Goal: Book appointment/travel/reservation

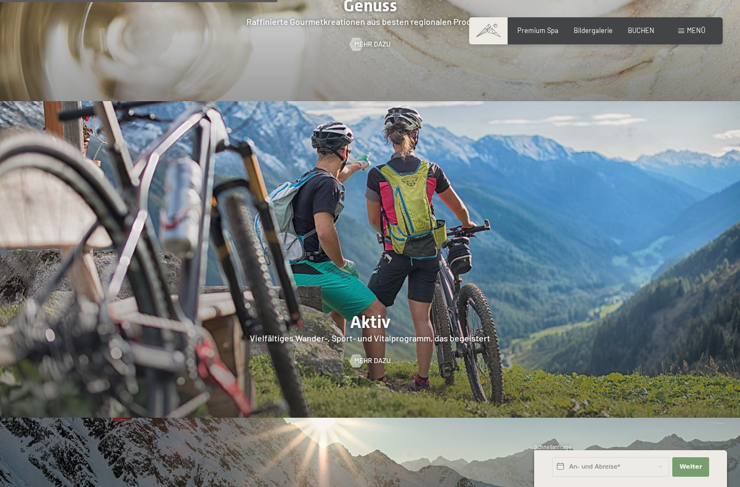
scroll to position [1801, 0]
click at [391, 346] on div at bounding box center [370, 259] width 740 height 317
click at [359, 367] on div at bounding box center [357, 360] width 8 height 13
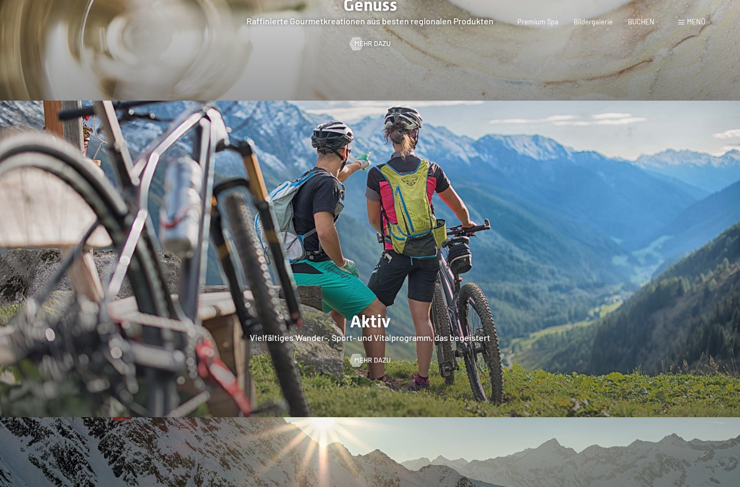
scroll to position [0, 0]
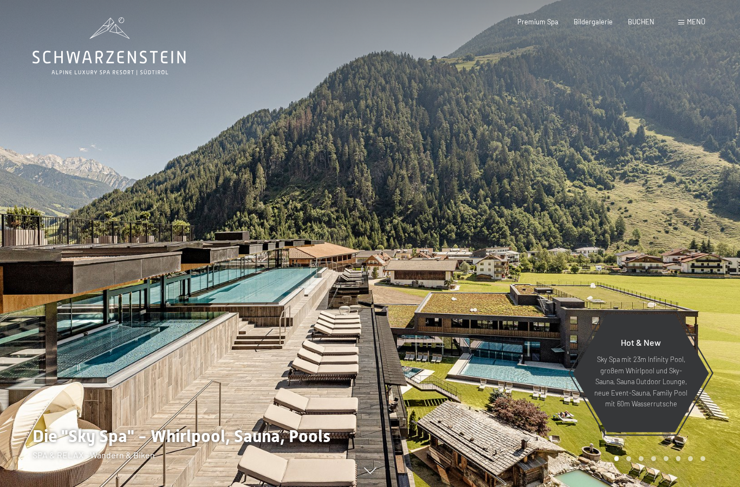
click at [648, 24] on span "BUCHEN" at bounding box center [641, 21] width 27 height 9
click at [697, 19] on span "Menü" at bounding box center [696, 21] width 18 height 9
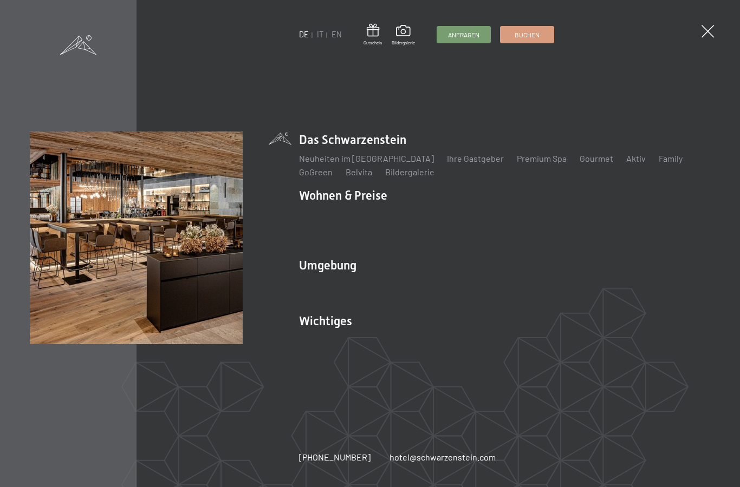
click at [391, 161] on link "Neuheiten im [GEOGRAPHIC_DATA]" at bounding box center [366, 158] width 135 height 10
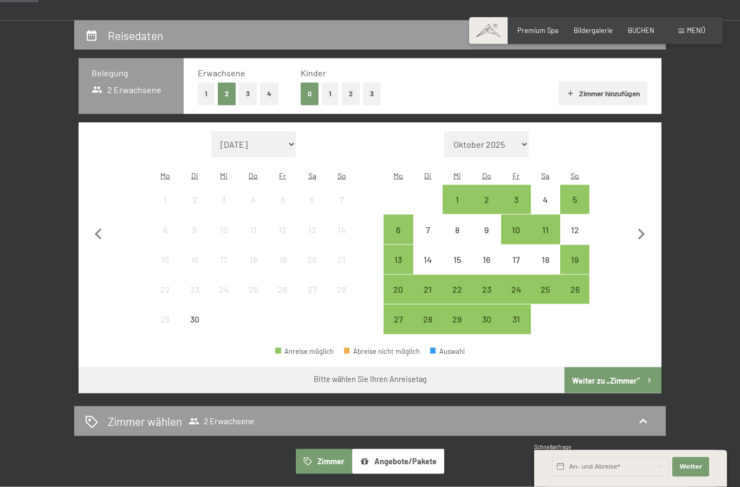
click at [645, 231] on icon "button" at bounding box center [641, 235] width 23 height 23
select select "2025-10-01"
select select "2025-11-01"
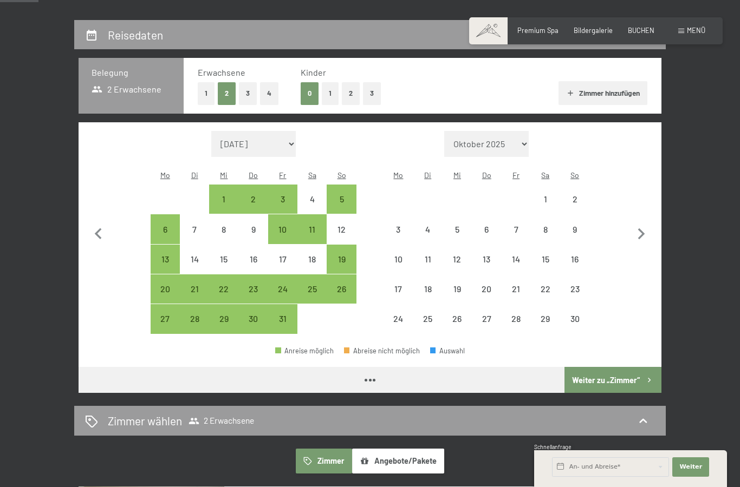
click at [643, 231] on icon "button" at bounding box center [641, 234] width 23 height 23
select select "2025-11-01"
select select "2025-12-01"
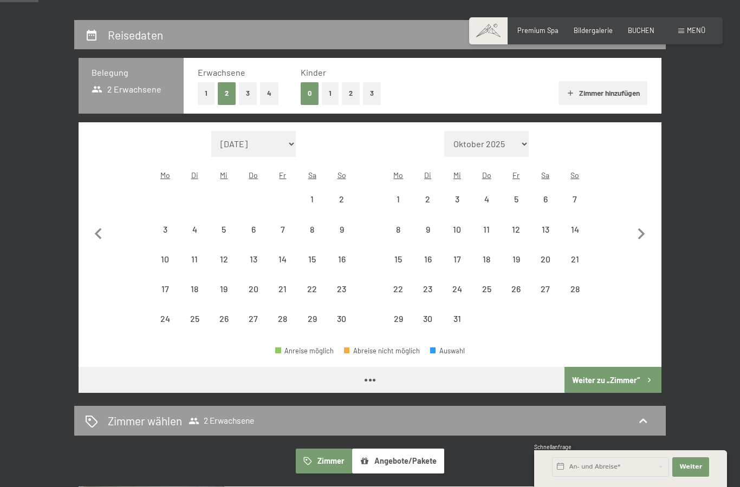
select select "2025-11-01"
select select "2025-12-01"
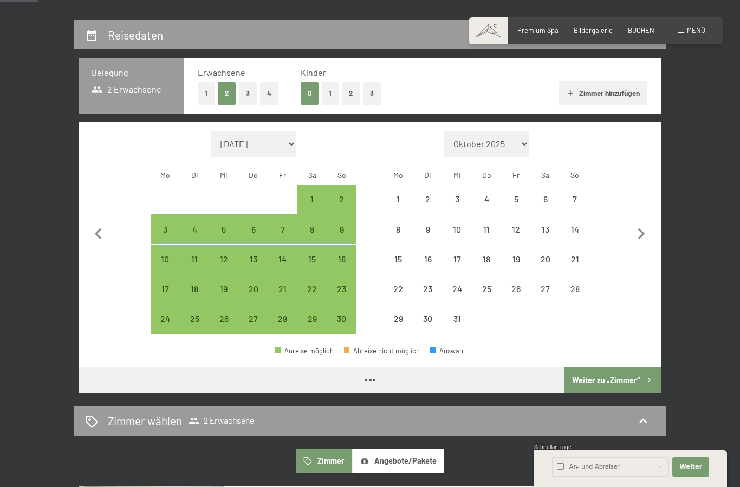
select select "2025-11-01"
select select "2025-12-01"
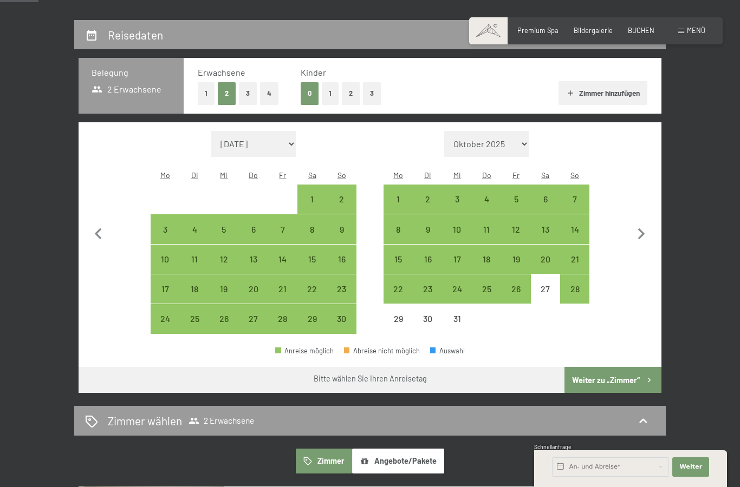
click at [578, 255] on div "21" at bounding box center [574, 268] width 27 height 27
select select "2025-11-01"
select select "2025-12-01"
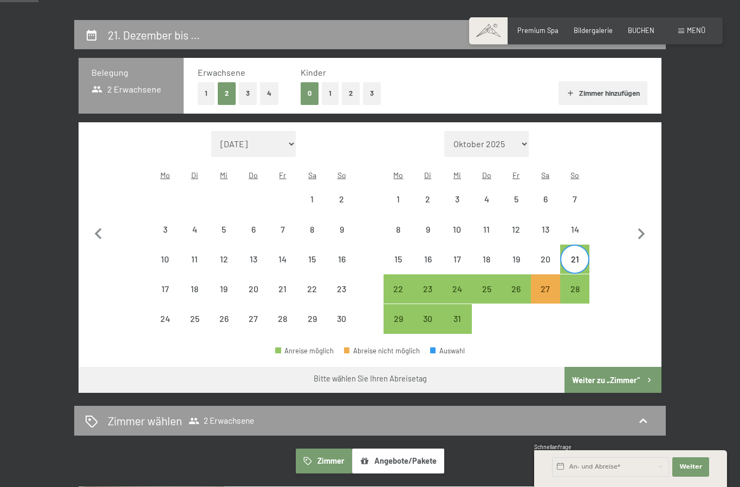
click at [401, 285] on div "22" at bounding box center [398, 298] width 27 height 27
select select "2025-11-01"
select select "2025-12-01"
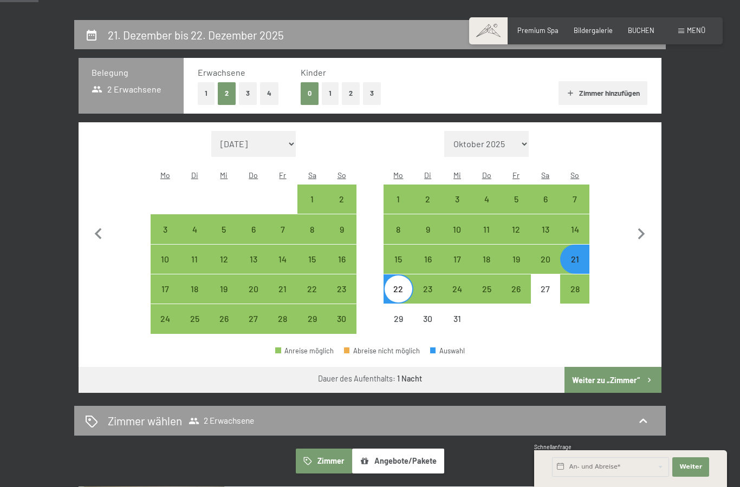
click at [429, 285] on div "23" at bounding box center [427, 298] width 27 height 27
select select "2025-11-01"
select select "2025-12-01"
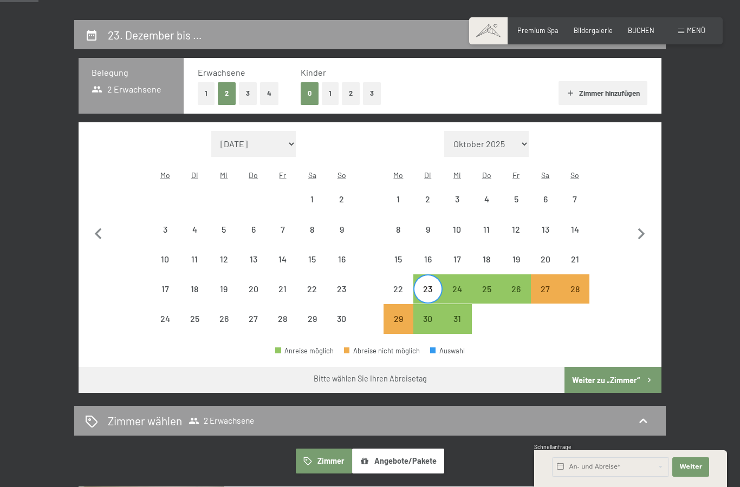
click at [464, 285] on div "24" at bounding box center [457, 298] width 27 height 27
select select "2025-11-01"
select select "2025-12-01"
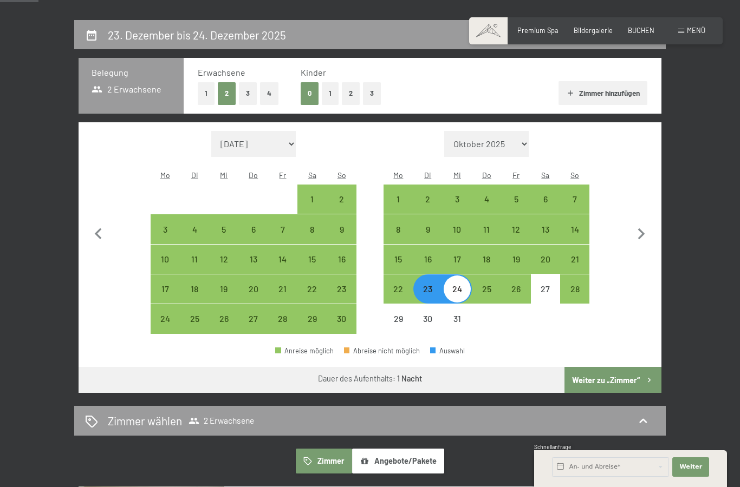
click at [580, 255] on div "21" at bounding box center [574, 268] width 27 height 27
select select "2025-11-01"
select select "2025-12-01"
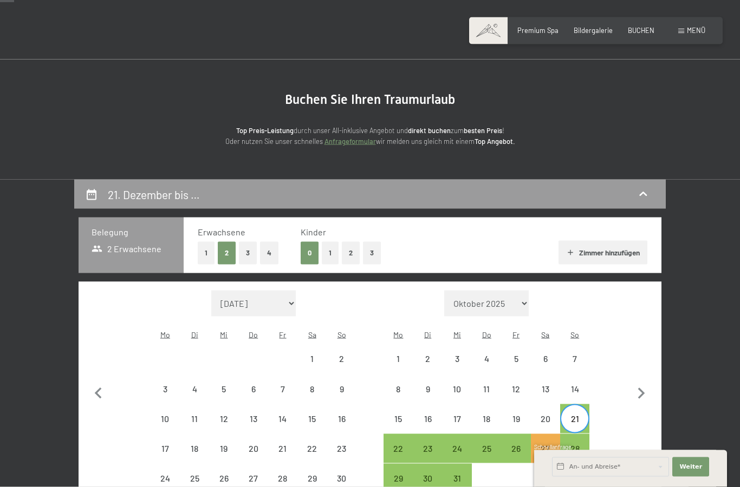
scroll to position [0, 0]
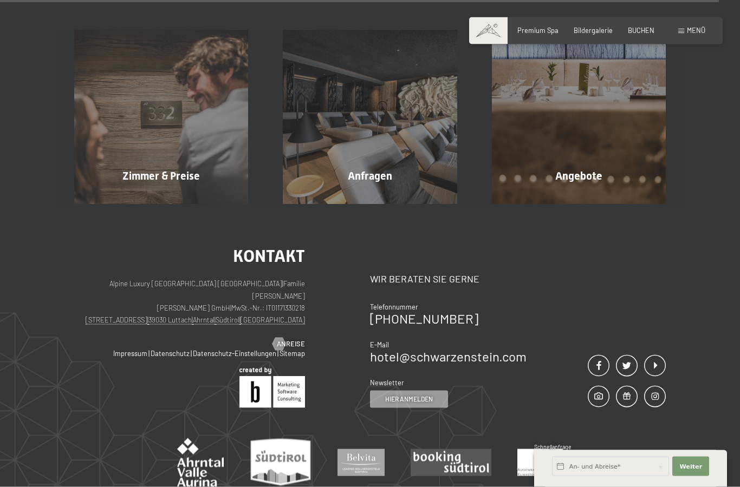
scroll to position [3301, 0]
click at [590, 194] on span "Mehr erfahren" at bounding box center [581, 199] width 54 height 10
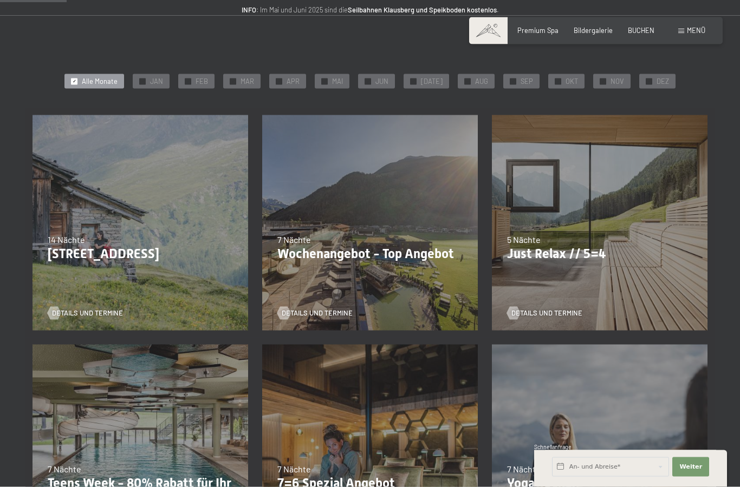
scroll to position [155, 0]
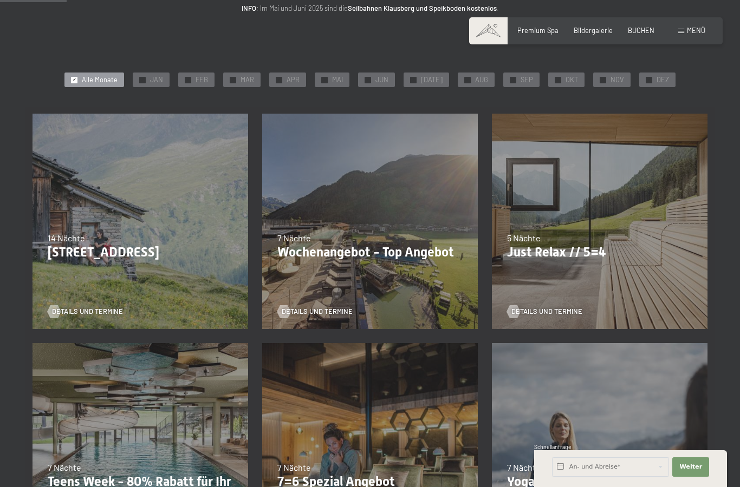
click at [640, 288] on div "24.09.–03.10.2025 26.10.–31.10.2025 21.12.–26.12.2025 04.01.–23.01.2026 08.03.–…" at bounding box center [600, 222] width 230 height 230
click at [619, 287] on div "24.09.–03.10.2025 26.10.–31.10.2025 21.12.–26.12.2025 04.01.–23.01.2026 08.03.–…" at bounding box center [600, 222] width 230 height 230
click at [545, 313] on span "Details und Termine" at bounding box center [546, 312] width 71 height 10
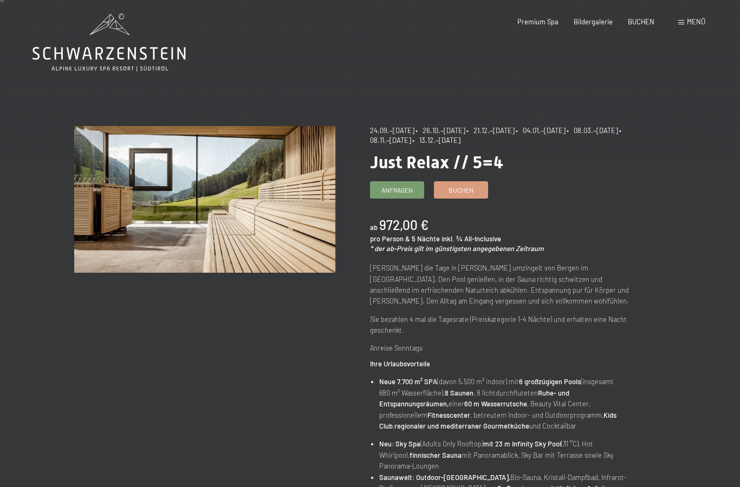
scroll to position [6, 0]
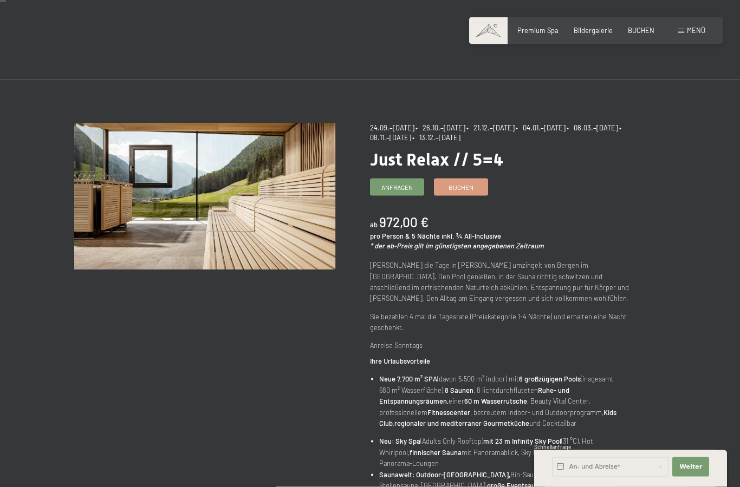
click at [515, 129] on span "• 21.12.–[DATE]" at bounding box center [490, 127] width 48 height 9
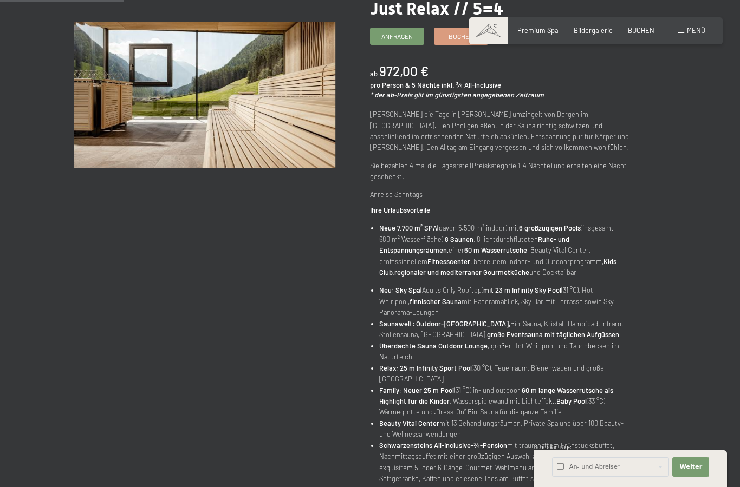
scroll to position [159, 0]
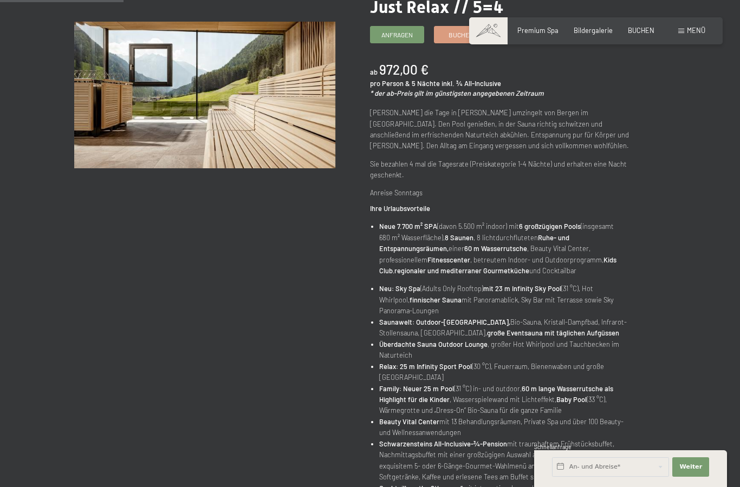
click at [394, 37] on link "Anfragen" at bounding box center [396, 35] width 53 height 16
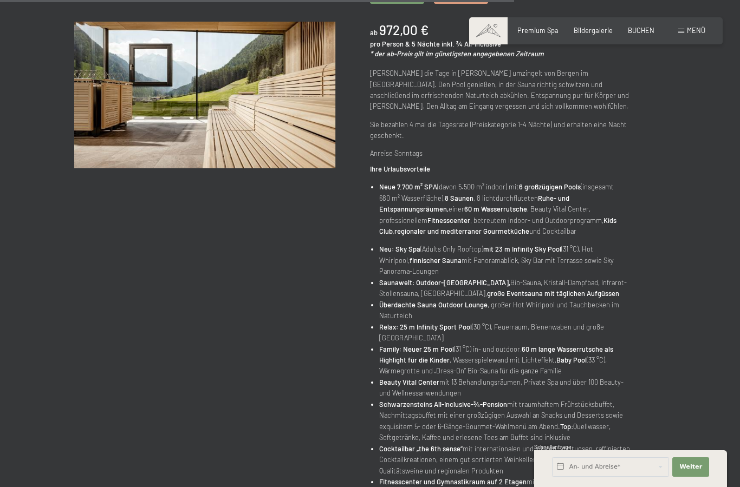
scroll to position [667, 0]
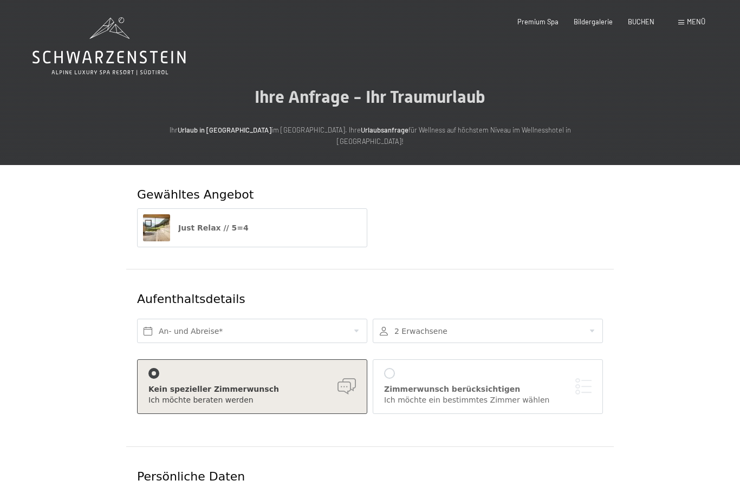
click at [297, 221] on div "Just Relax // 5=4" at bounding box center [256, 227] width 172 height 27
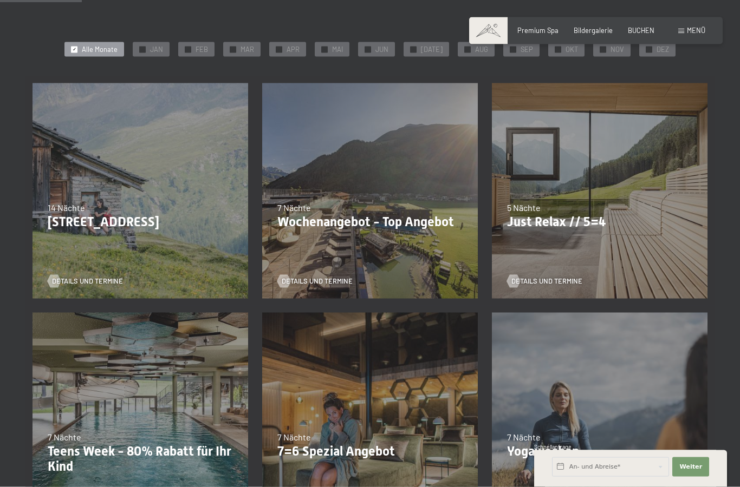
scroll to position [151, 0]
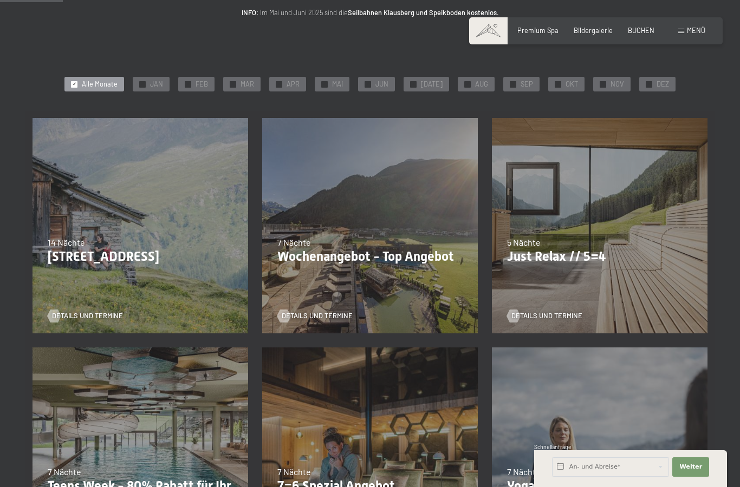
click at [594, 254] on p "Just Relax // 5=4" at bounding box center [599, 257] width 185 height 16
click at [555, 314] on span "Details und Termine" at bounding box center [546, 316] width 71 height 10
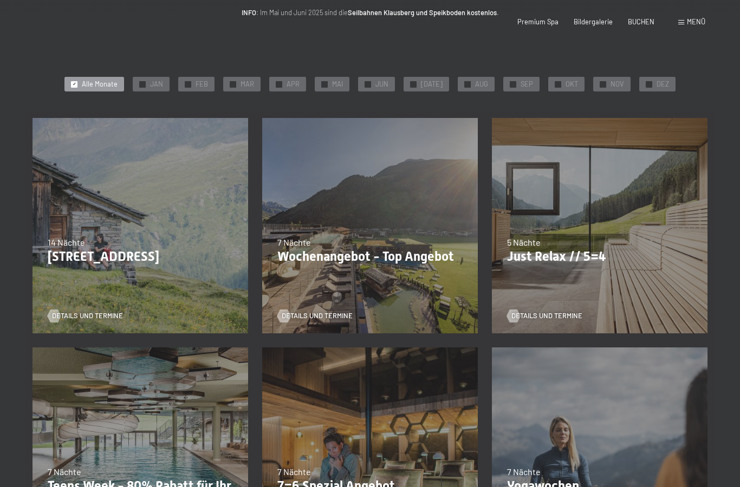
scroll to position [0, 0]
